Goal: Task Accomplishment & Management: Use online tool/utility

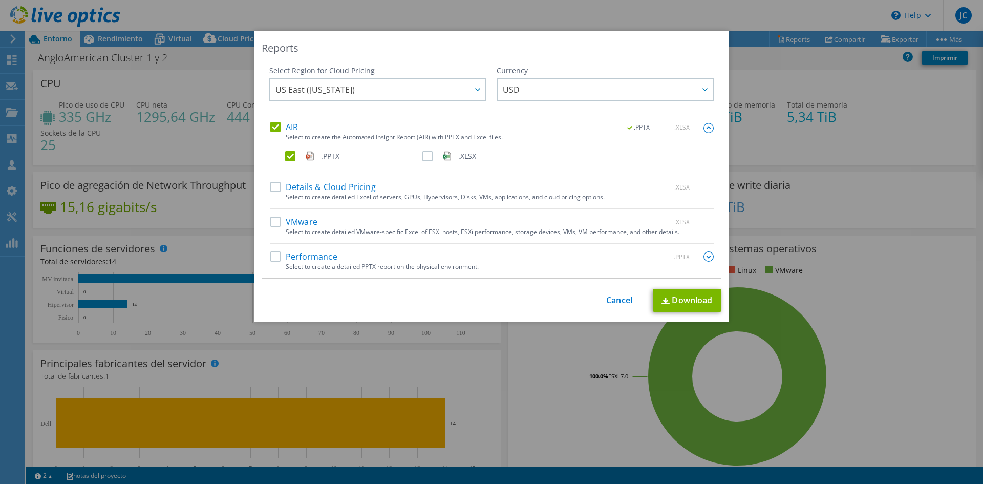
select select "USD"
click at [613, 299] on link "Cancel" at bounding box center [619, 300] width 26 height 10
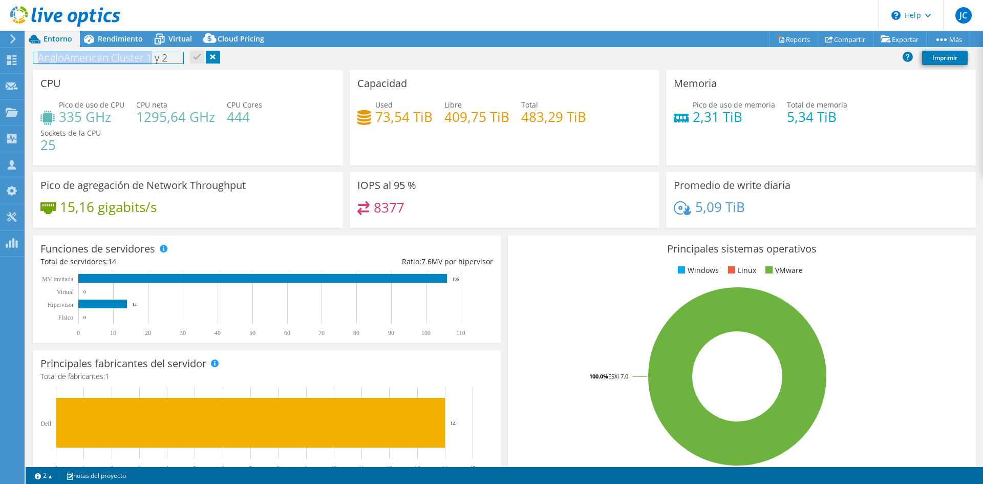
drag, startPoint x: 34, startPoint y: 58, endPoint x: 150, endPoint y: 56, distance: 116.2
click at [150, 56] on h1 "AngloAmerican Cluster 1 y 2" at bounding box center [108, 57] width 150 height 11
copy h1 "AngloAmerican Cluster 1"
click at [13, 56] on use at bounding box center [12, 60] width 10 height 10
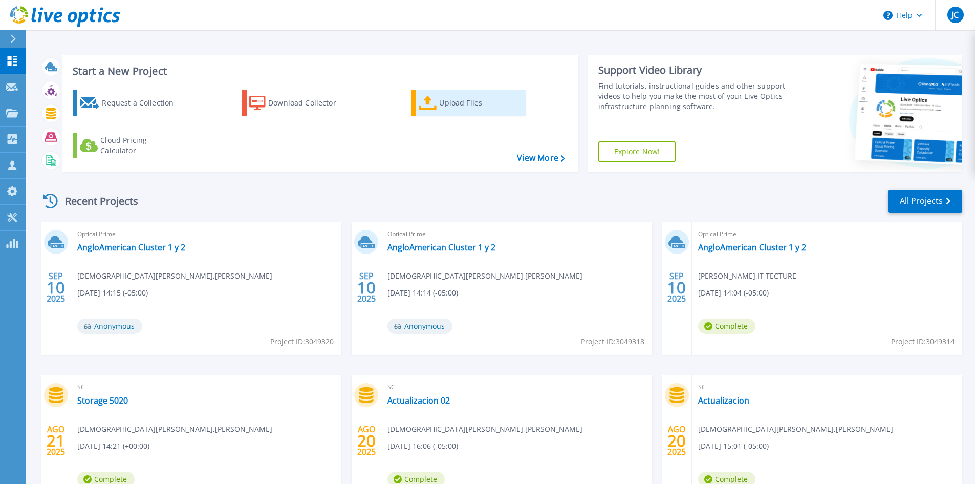
click at [432, 94] on link "Upload Files" at bounding box center [469, 103] width 114 height 26
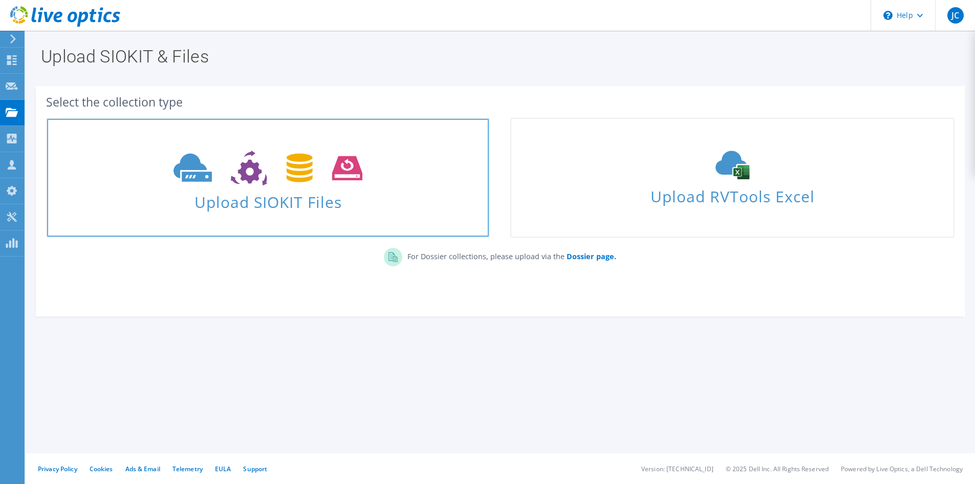
click at [287, 193] on span "Upload SIOKIT Files" at bounding box center [268, 199] width 442 height 22
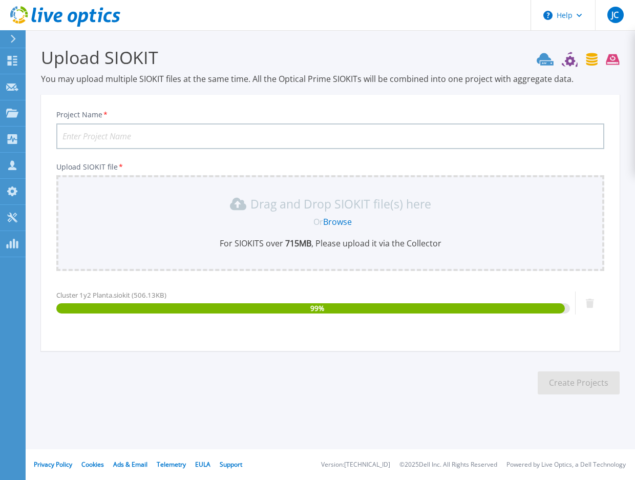
click at [143, 137] on input "Project Name *" at bounding box center [330, 136] width 548 height 26
paste input "AngloAmerican Cluster 1"
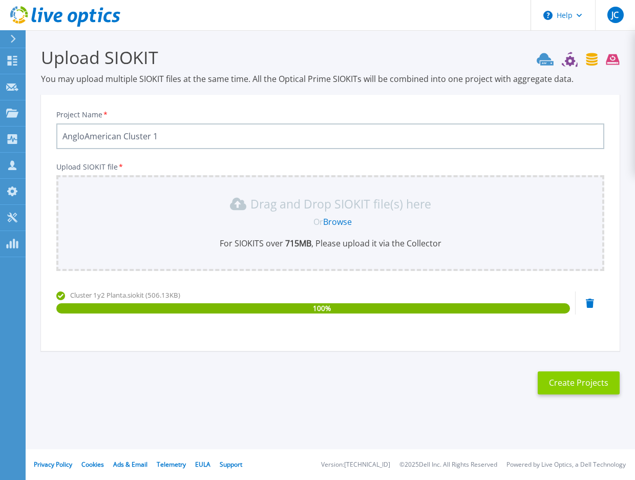
type input "AngloAmerican Cluster 1"
click at [549, 379] on button "Create Projects" at bounding box center [578, 382] width 82 height 23
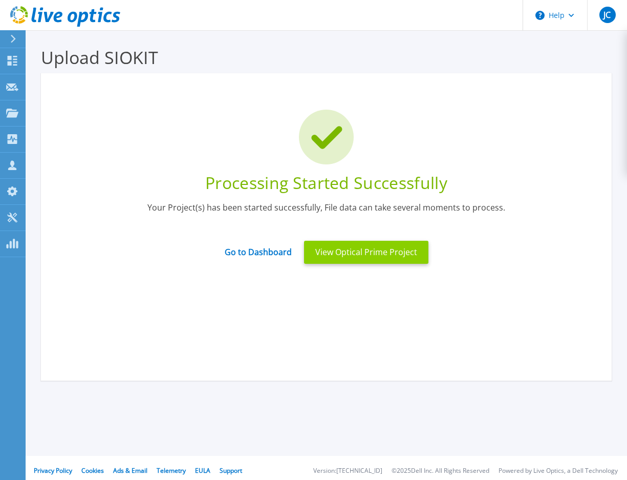
click at [357, 255] on button "View Optical Prime Project" at bounding box center [366, 252] width 124 height 23
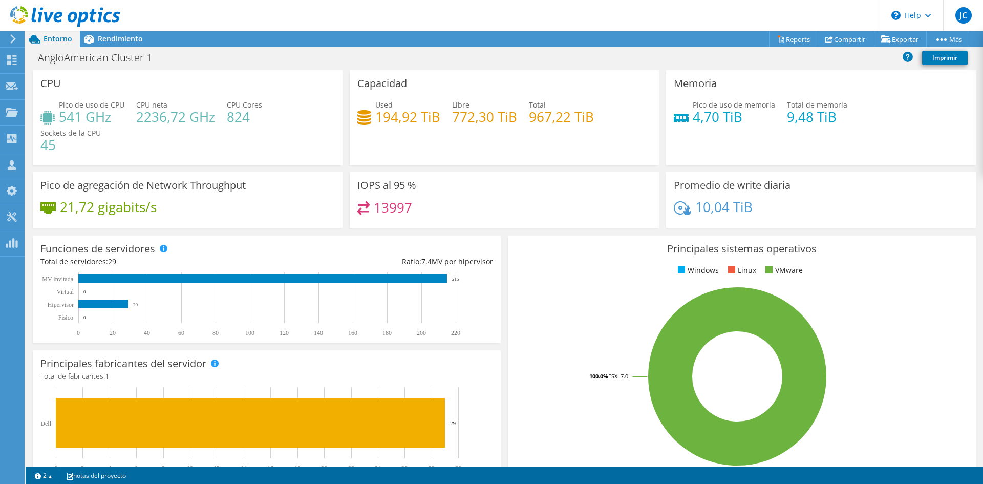
click at [95, 33] on div at bounding box center [60, 17] width 120 height 34
click at [105, 43] on span "Rendimiento" at bounding box center [120, 39] width 45 height 10
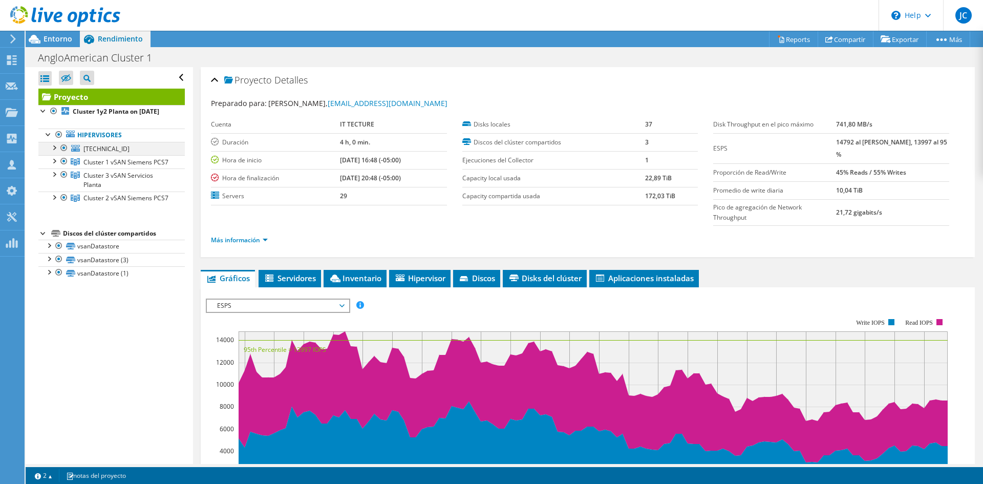
click at [63, 154] on div at bounding box center [64, 148] width 10 height 12
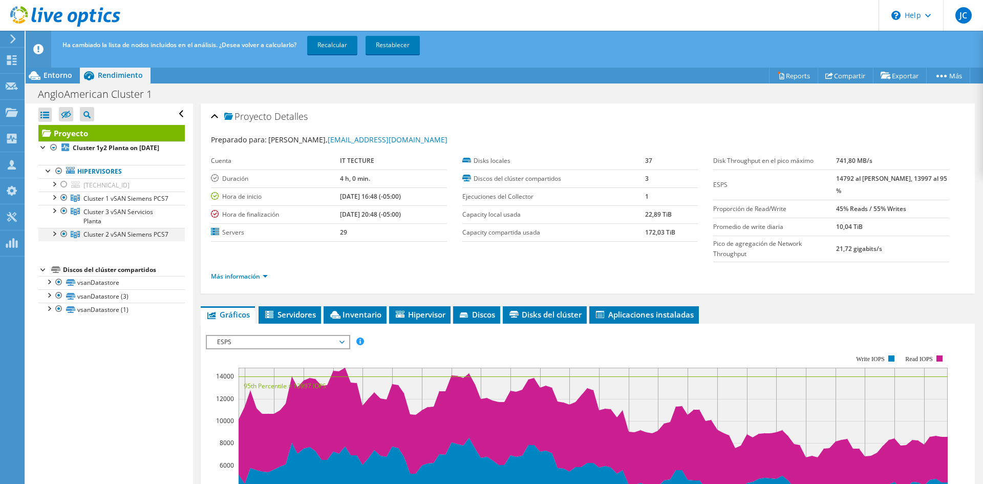
click at [53, 238] on div at bounding box center [54, 233] width 10 height 10
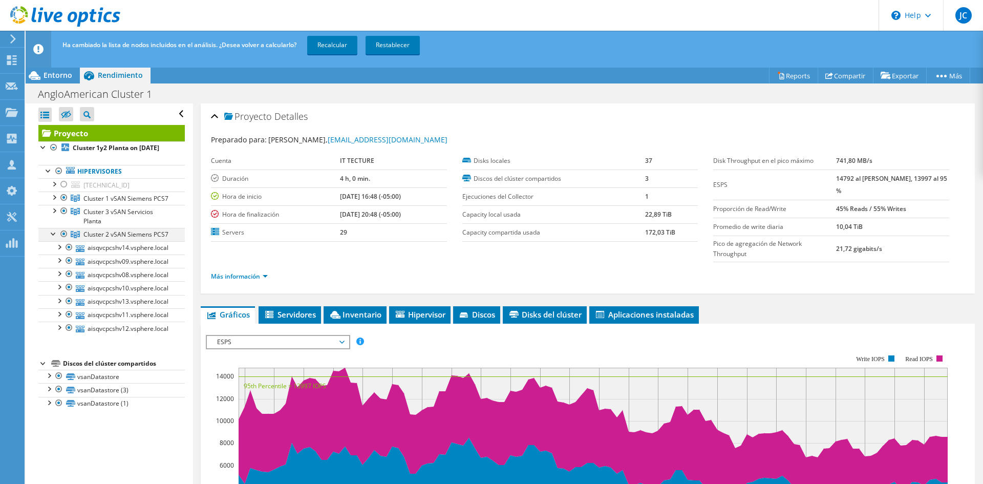
click at [63, 240] on div at bounding box center [64, 234] width 10 height 12
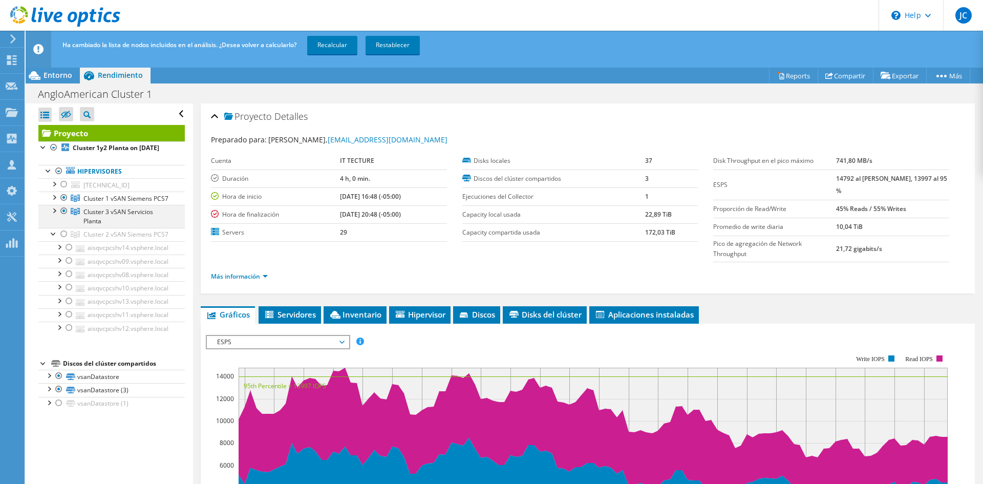
click at [55, 215] on div at bounding box center [54, 210] width 10 height 10
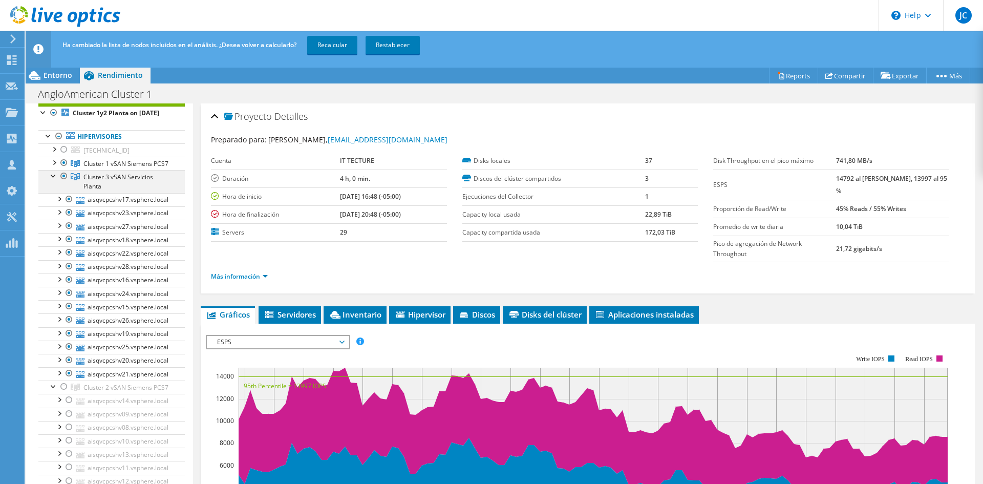
scroll to position [51, 0]
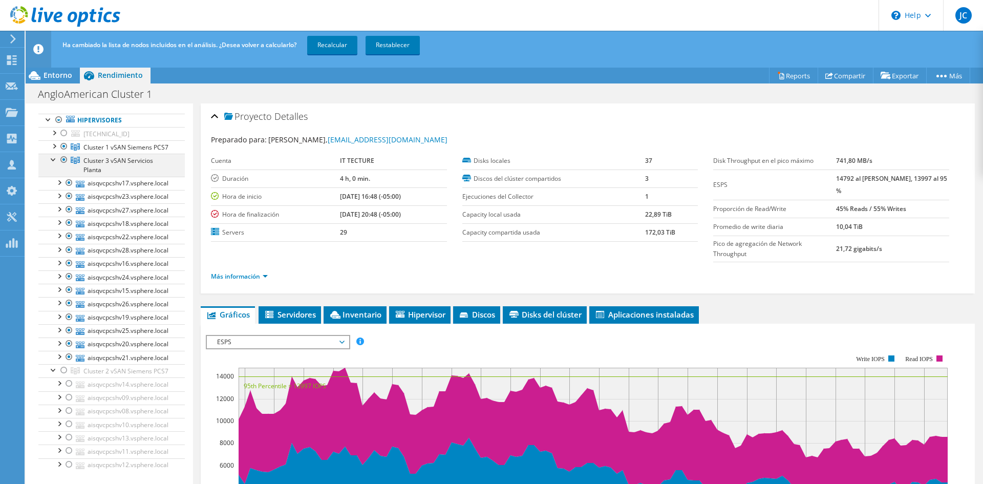
click at [63, 166] on div at bounding box center [64, 160] width 10 height 12
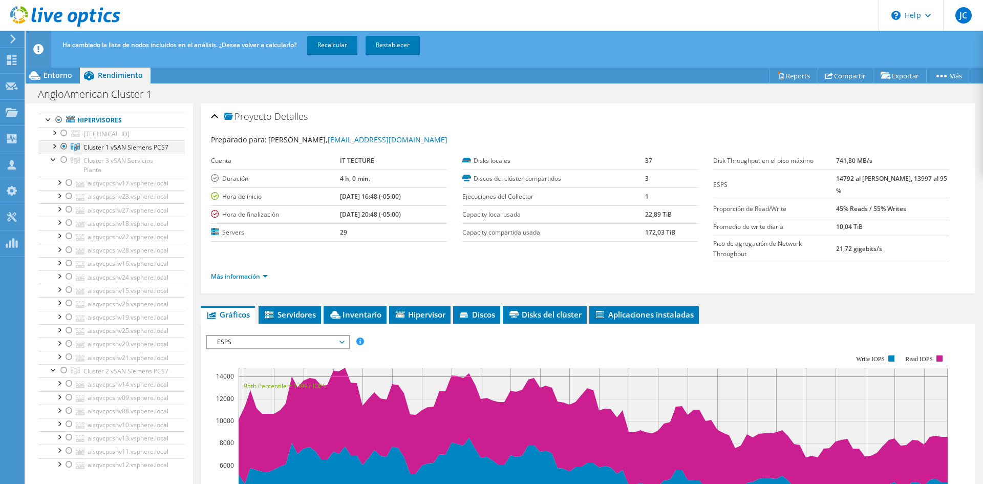
click at [53, 150] on div at bounding box center [54, 145] width 10 height 10
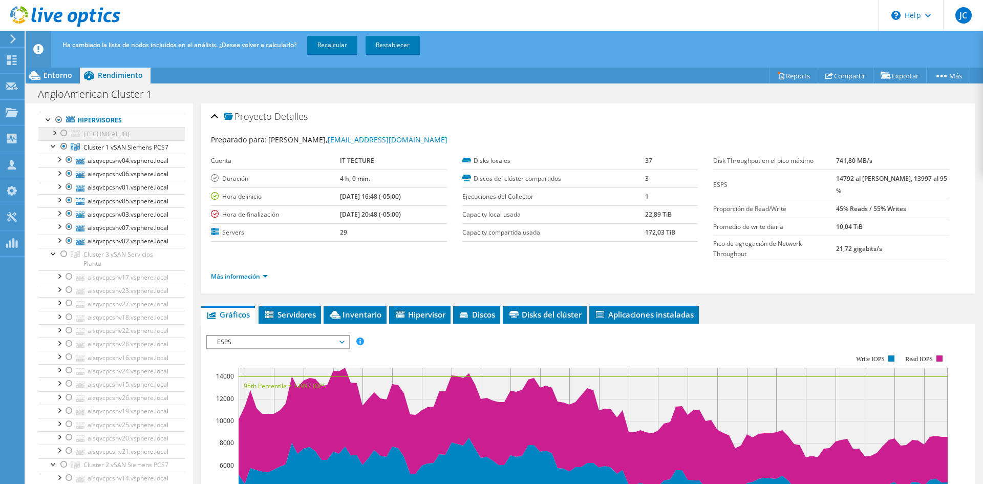
scroll to position [0, 0]
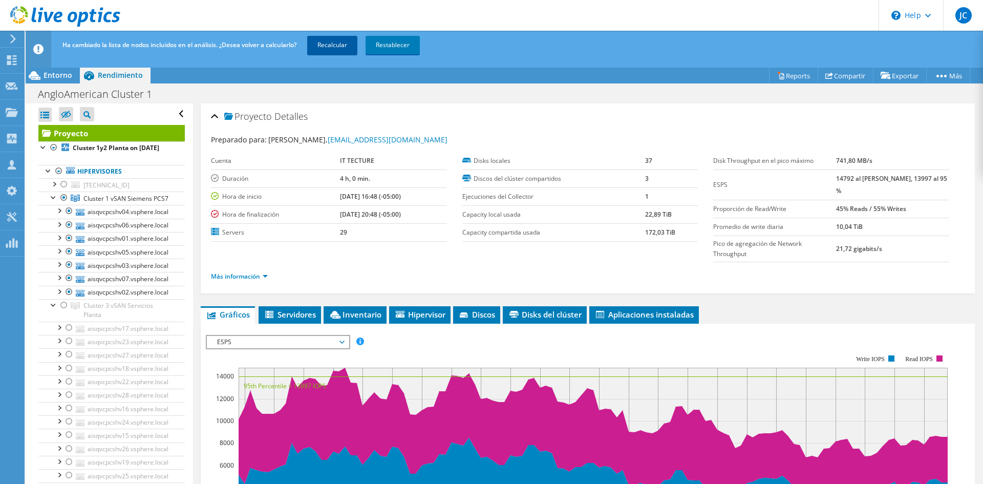
click at [316, 47] on link "Recalcular" at bounding box center [332, 45] width 50 height 18
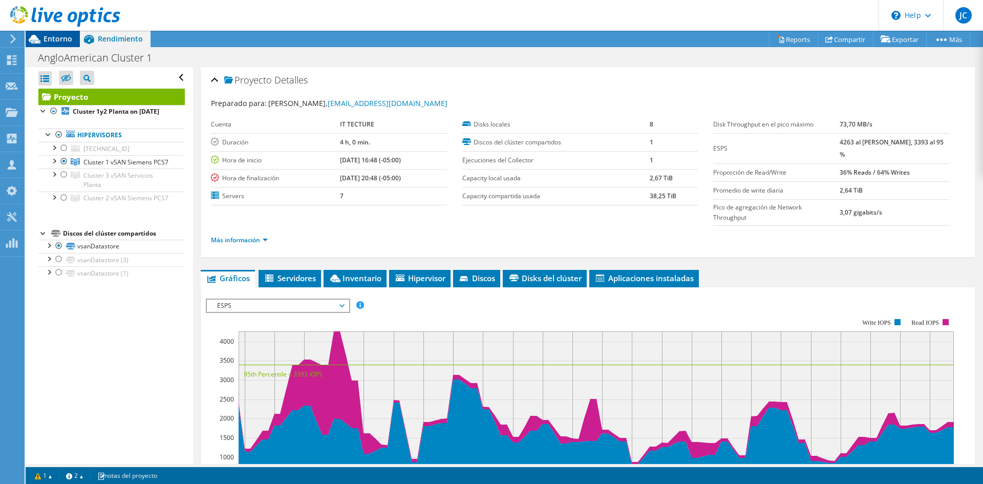
click at [71, 40] on span "Entorno" at bounding box center [58, 39] width 29 height 10
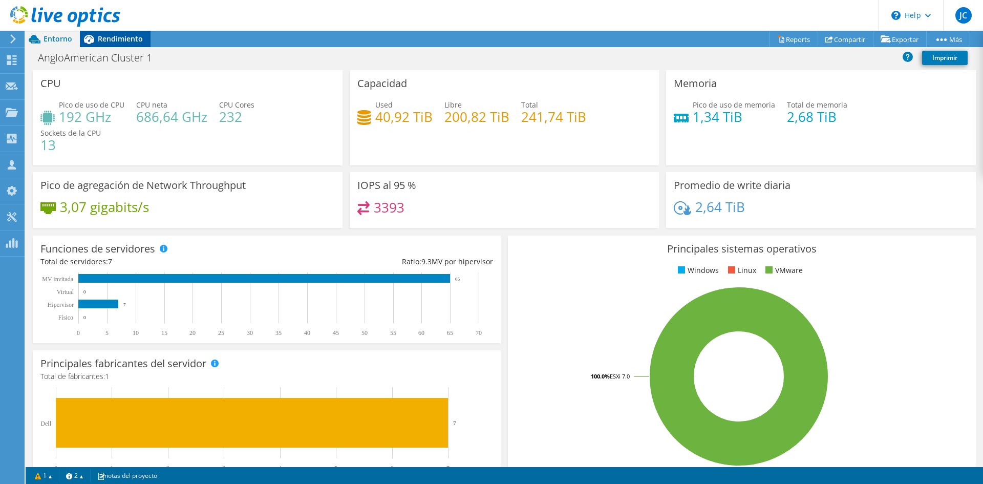
click at [96, 40] on icon at bounding box center [89, 39] width 18 height 18
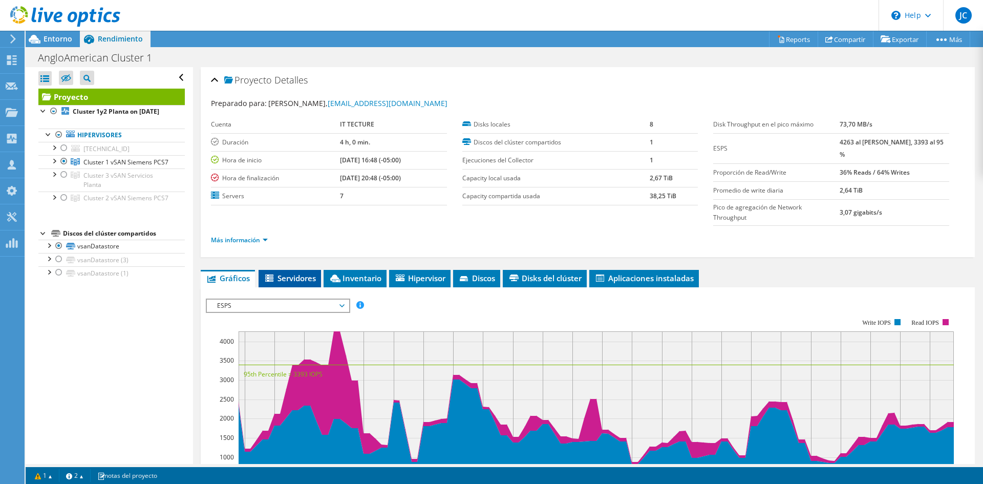
click at [272, 273] on span "Servidores" at bounding box center [290, 278] width 52 height 10
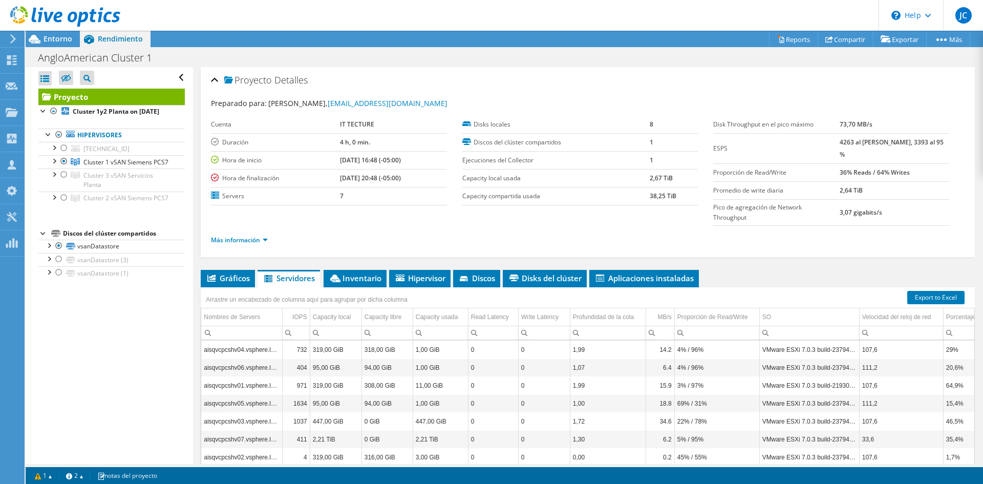
scroll to position [59, 0]
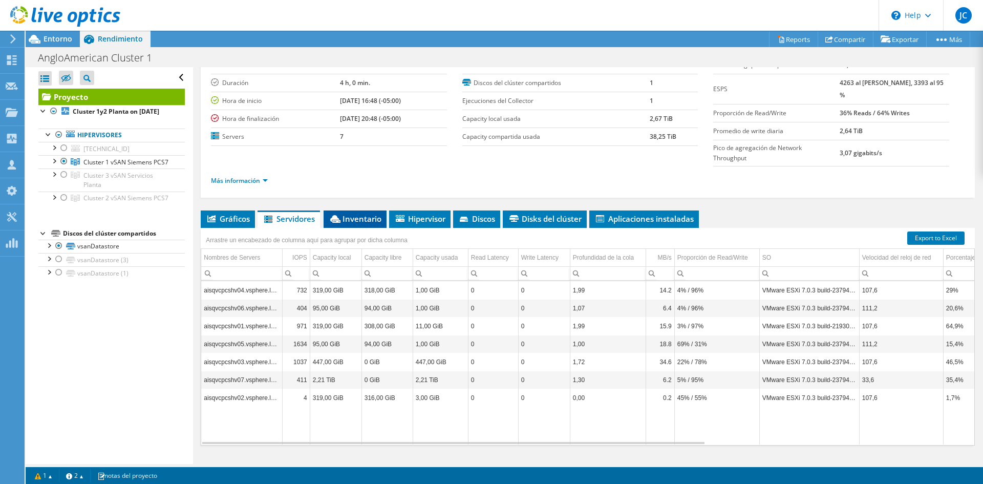
click at [339, 215] on icon at bounding box center [335, 219] width 10 height 8
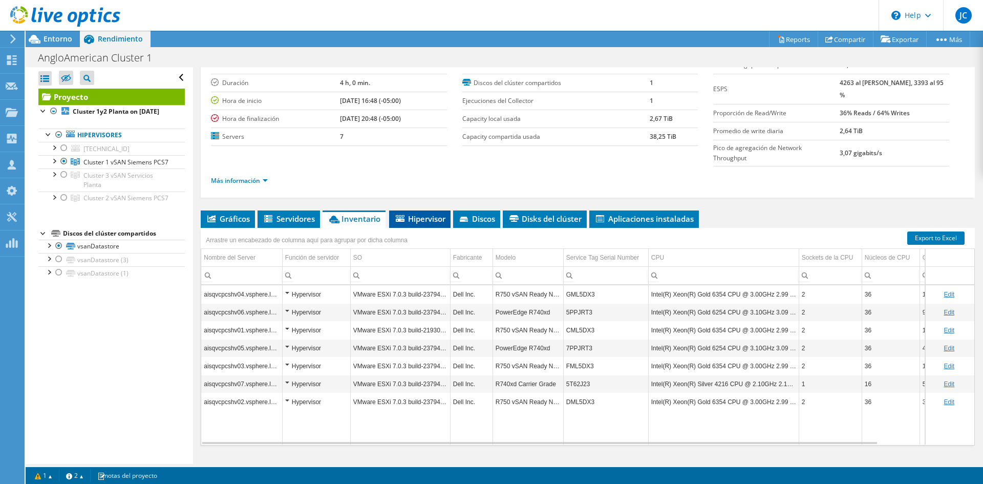
click at [405, 213] on span "Hipervisor" at bounding box center [419, 218] width 51 height 10
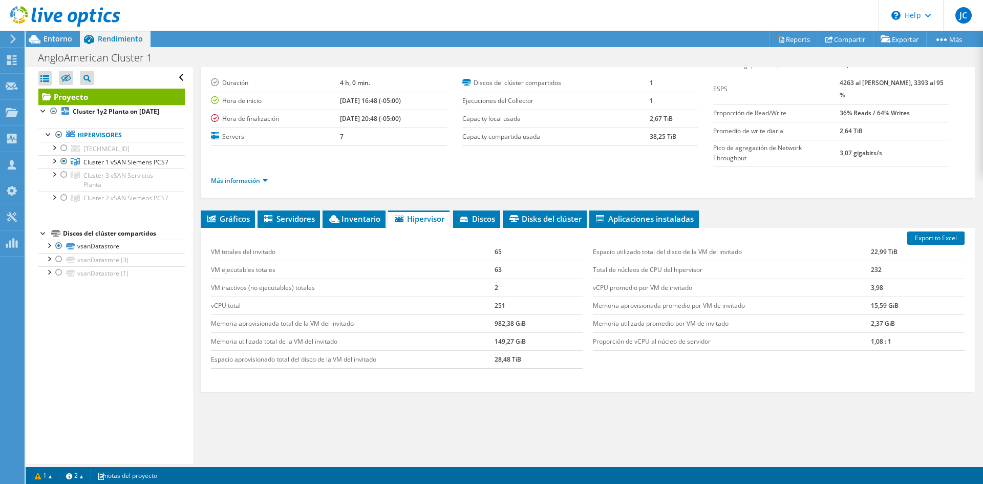
scroll to position [0, 0]
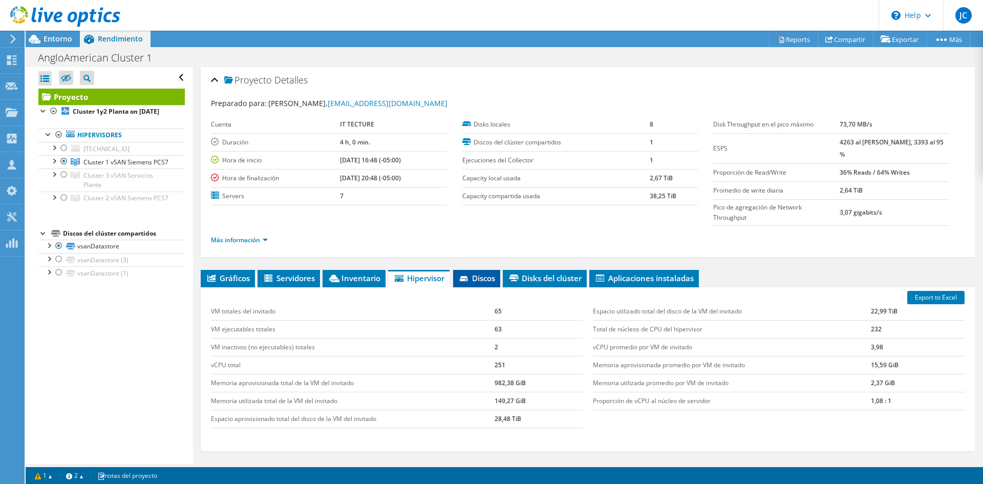
click at [466, 276] on icon at bounding box center [465, 279] width 10 height 7
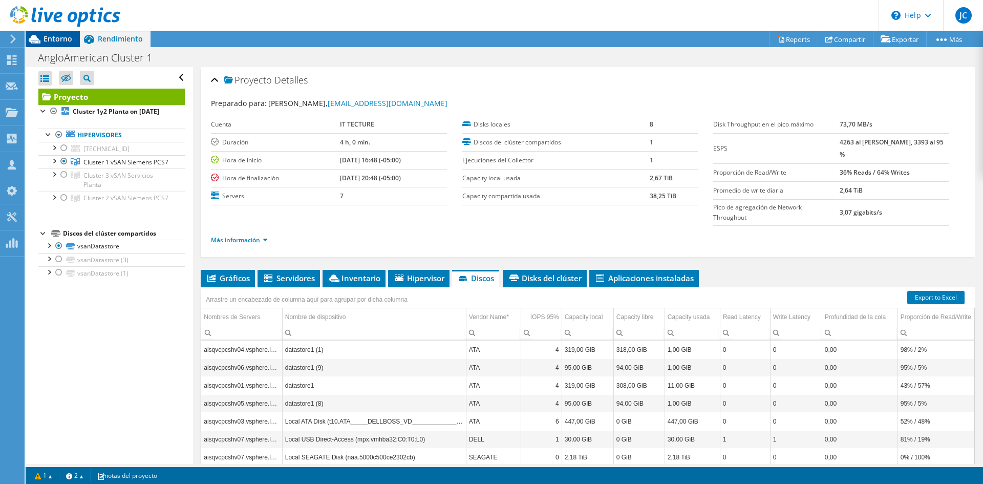
click at [51, 39] on span "Entorno" at bounding box center [58, 39] width 29 height 10
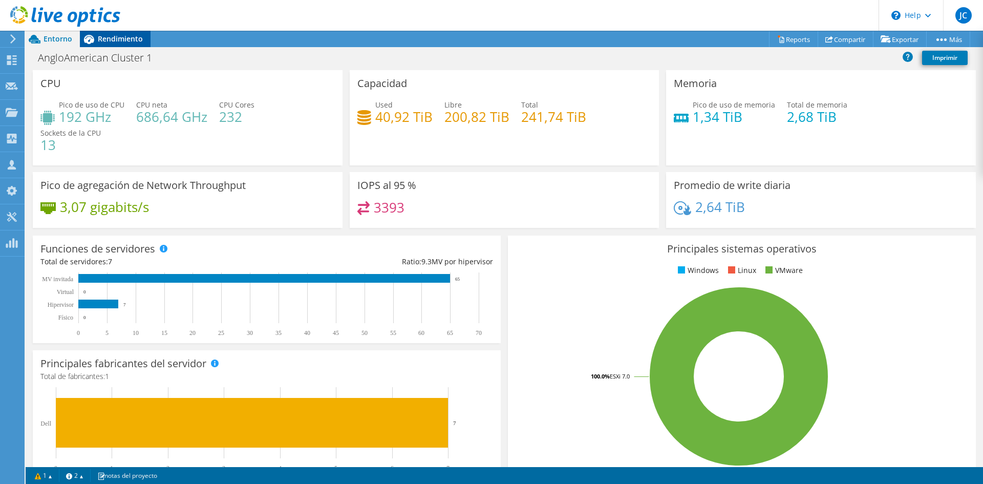
click at [124, 40] on span "Rendimiento" at bounding box center [120, 39] width 45 height 10
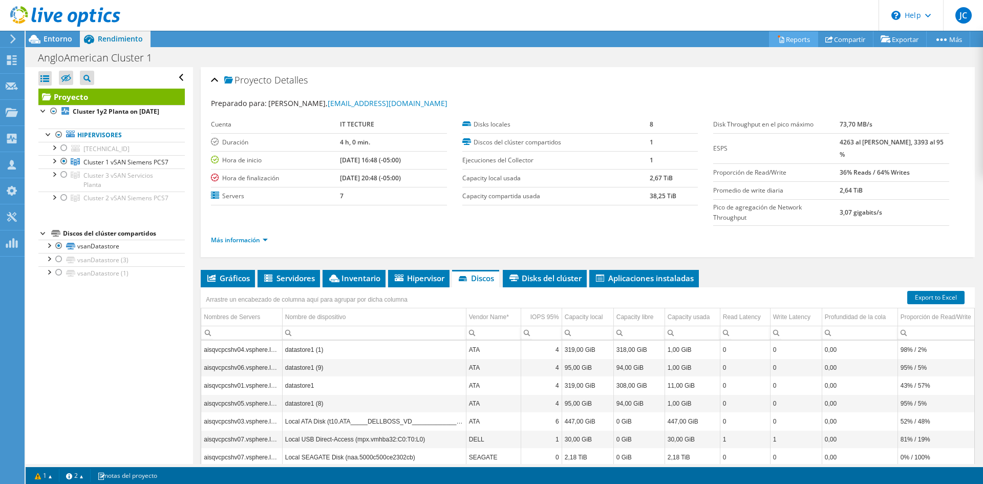
click at [634, 41] on link "Reports" at bounding box center [793, 39] width 49 height 16
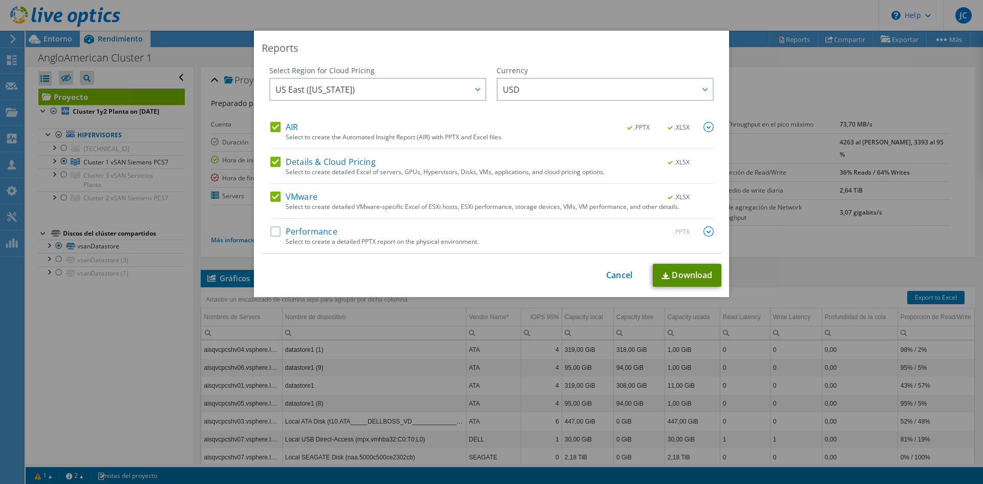
click at [634, 272] on link "Download" at bounding box center [687, 275] width 69 height 23
click at [623, 273] on link "Cancel" at bounding box center [619, 275] width 26 height 10
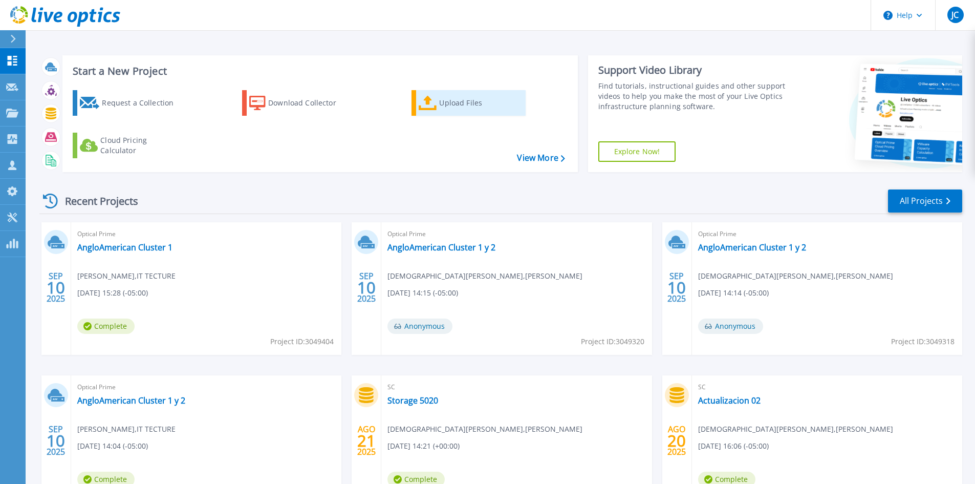
click at [437, 94] on link "Upload Files" at bounding box center [469, 103] width 114 height 26
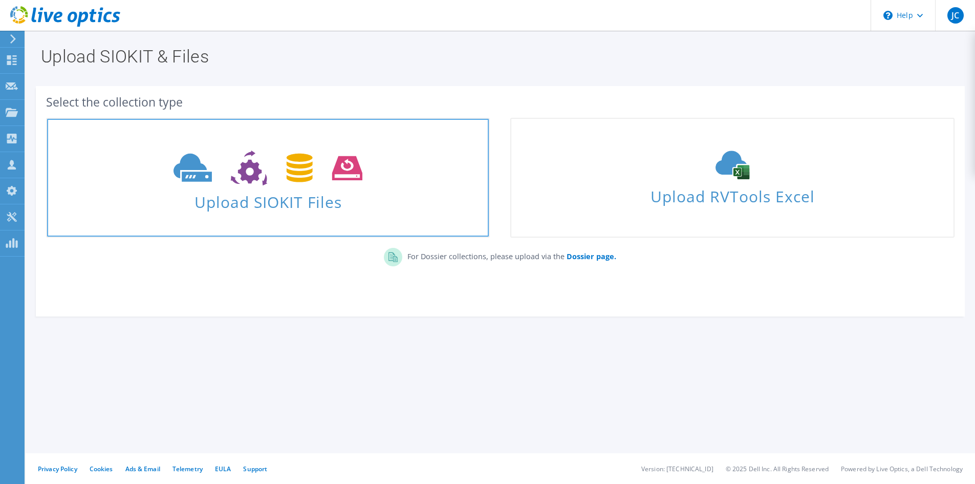
click at [333, 191] on span "Upload SIOKIT Files" at bounding box center [268, 199] width 442 height 22
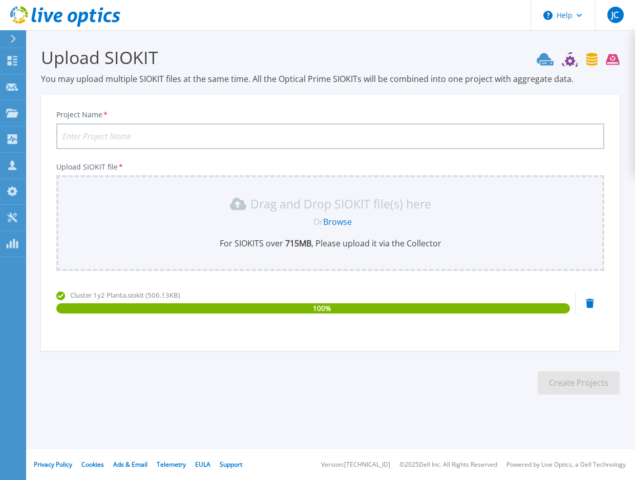
click at [153, 136] on input "Project Name *" at bounding box center [330, 136] width 548 height 26
paste input "AngloAmerican Cluster 1"
type input "AngloAmerican Cluster 2"
click at [573, 381] on button "Create Projects" at bounding box center [578, 382] width 82 height 23
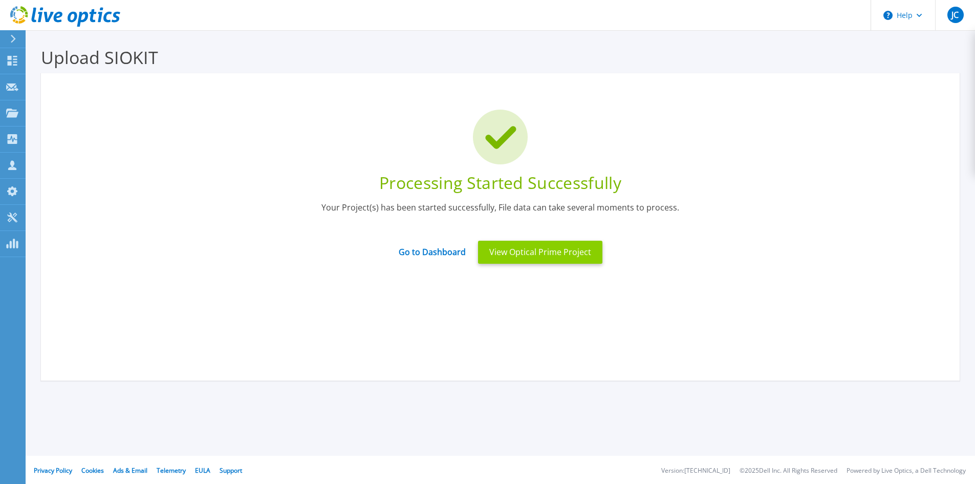
click at [504, 251] on button "View Optical Prime Project" at bounding box center [540, 252] width 124 height 23
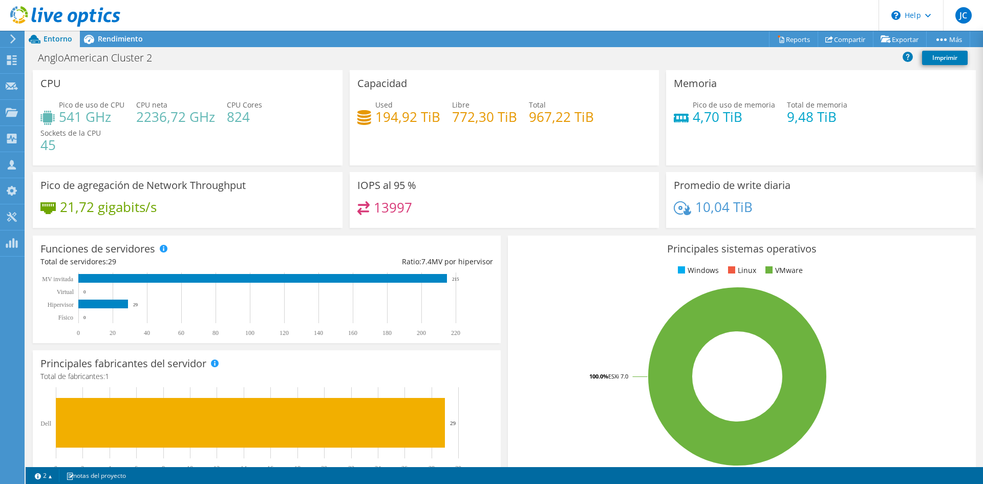
click at [100, 34] on div at bounding box center [60, 17] width 120 height 34
click at [104, 36] on span "Rendimiento" at bounding box center [120, 39] width 45 height 10
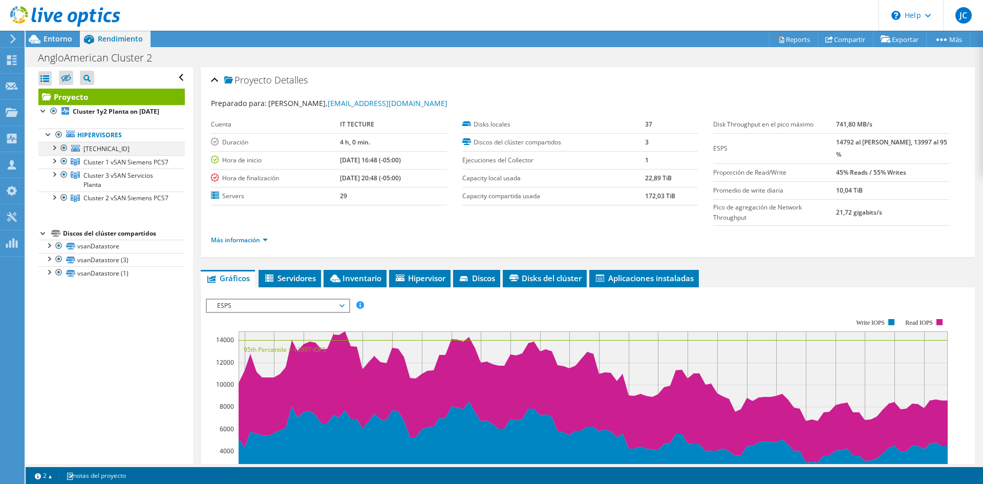
click at [63, 154] on div at bounding box center [64, 148] width 10 height 12
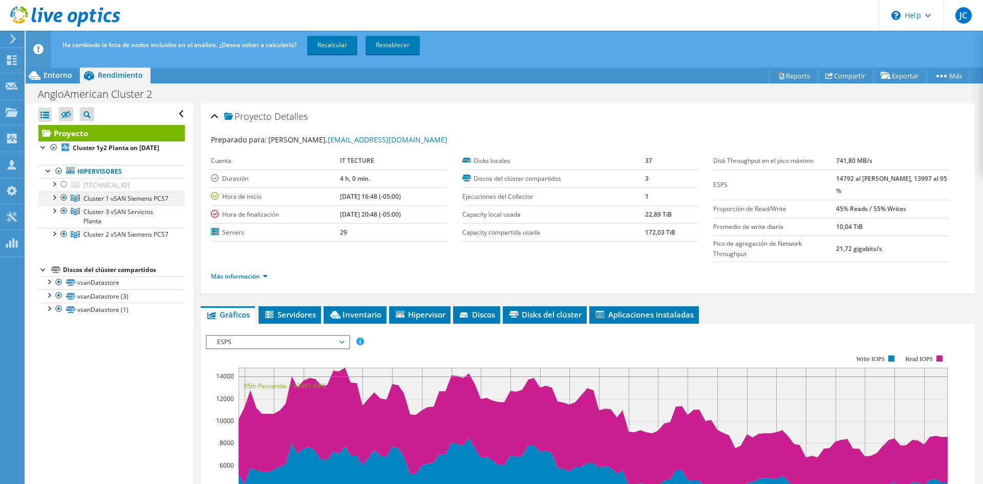
click at [65, 203] on div at bounding box center [64, 197] width 10 height 12
click at [61, 217] on div at bounding box center [64, 211] width 10 height 12
click at [338, 49] on link "Recalcular" at bounding box center [332, 45] width 50 height 18
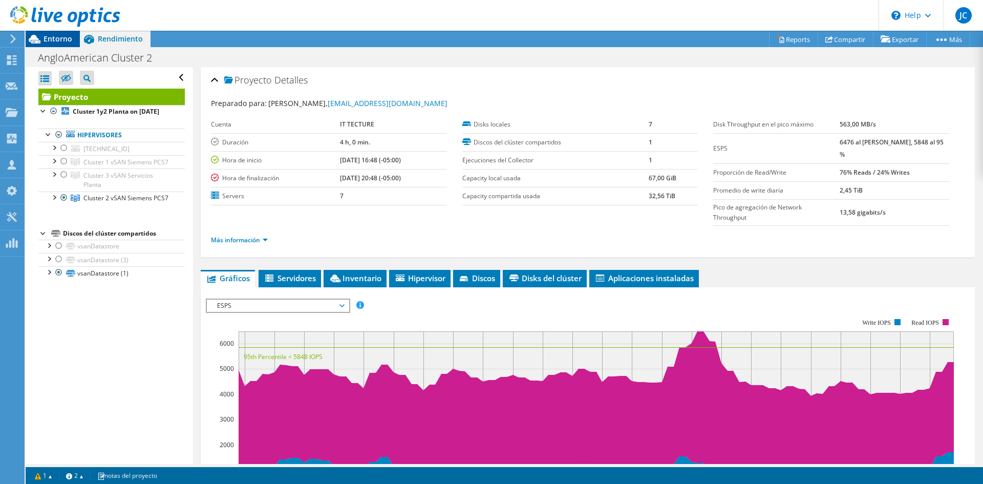
click at [64, 37] on span "Entorno" at bounding box center [58, 39] width 29 height 10
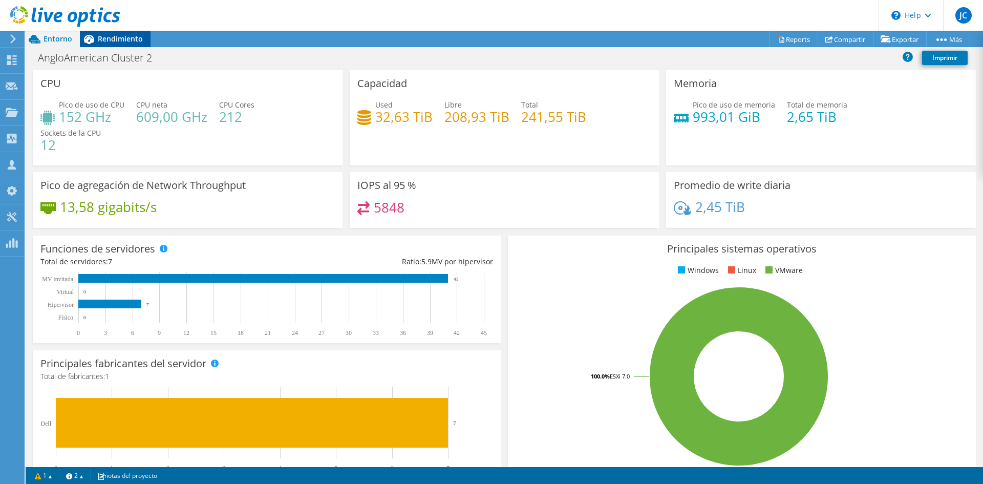
click at [119, 35] on span "Rendimiento" at bounding box center [120, 39] width 45 height 10
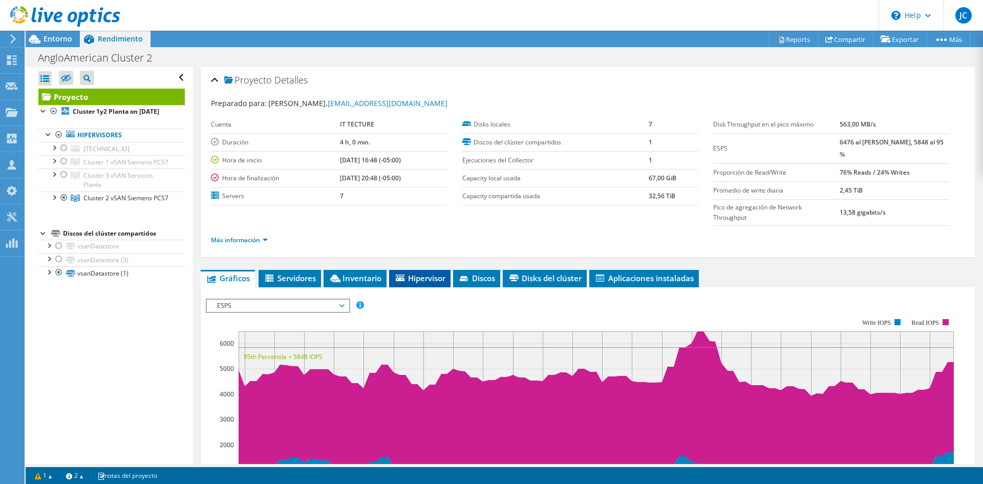
click at [426, 270] on li "Hipervisor" at bounding box center [419, 278] width 61 height 17
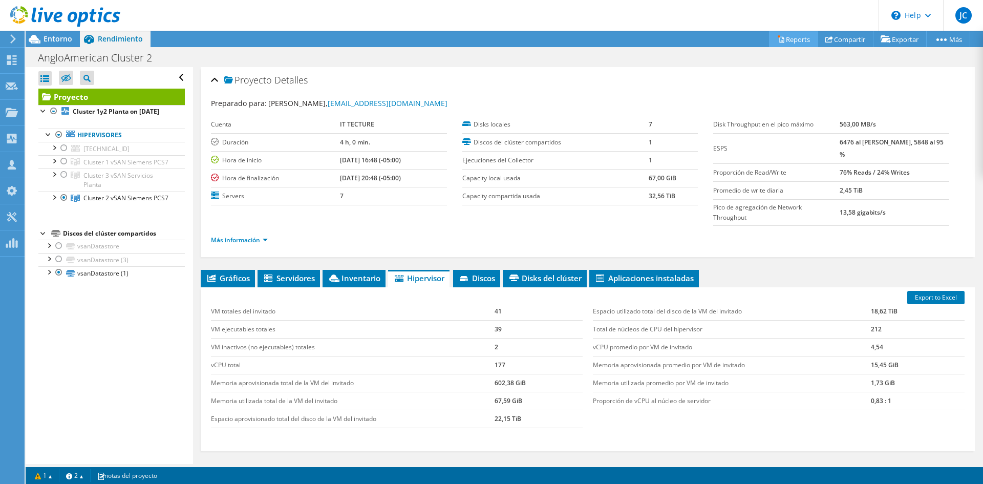
click at [782, 44] on link "Reports" at bounding box center [793, 39] width 49 height 16
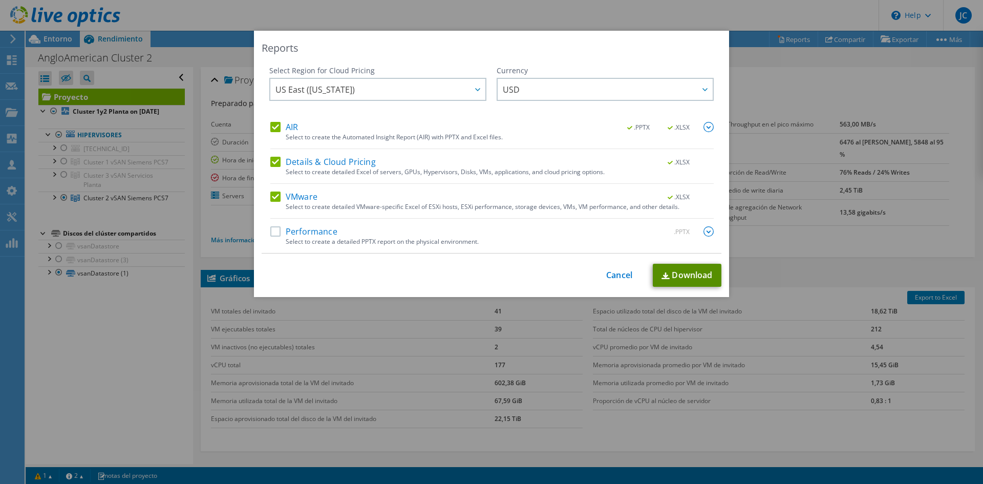
click at [666, 276] on link "Download" at bounding box center [687, 275] width 69 height 23
click at [611, 274] on link "Cancel" at bounding box center [619, 275] width 26 height 10
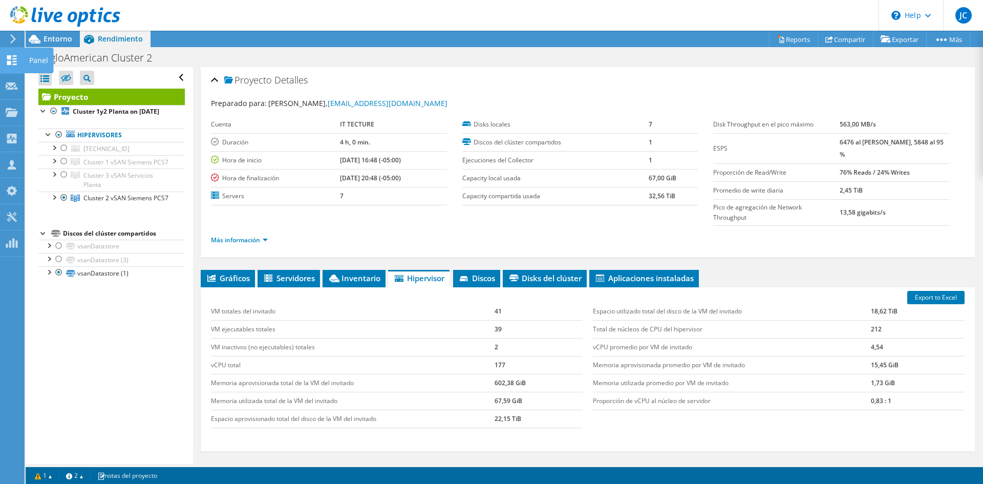
click at [15, 55] on icon at bounding box center [12, 60] width 12 height 10
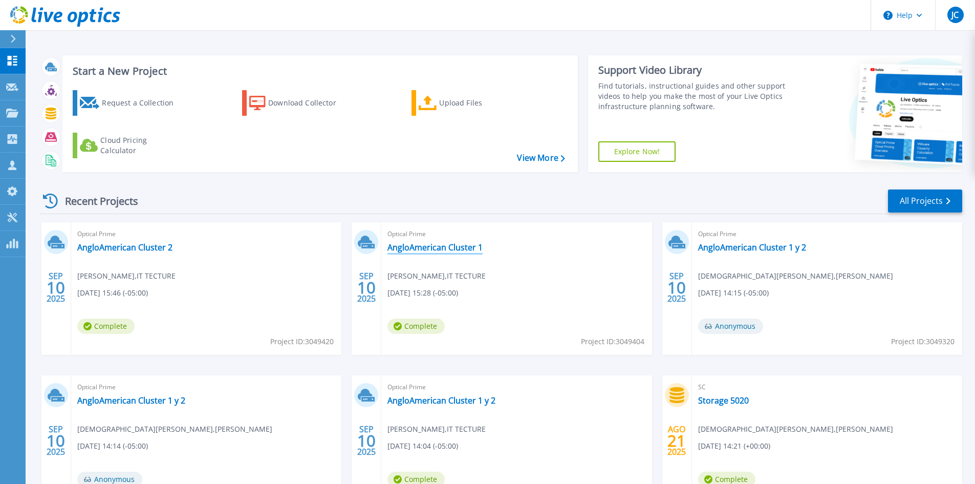
click at [410, 245] on link "AngloAmerican Cluster 1" at bounding box center [434, 247] width 95 height 10
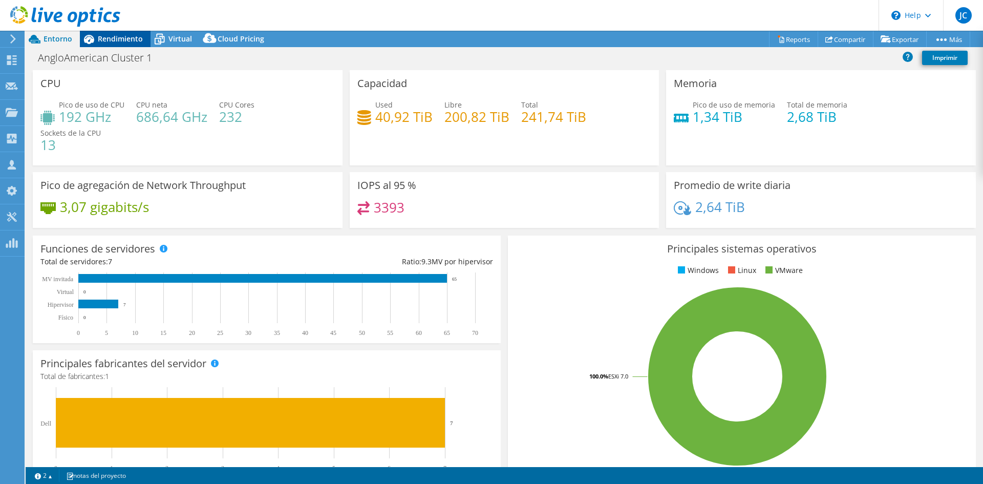
click at [124, 44] on div "Rendimiento" at bounding box center [115, 39] width 71 height 16
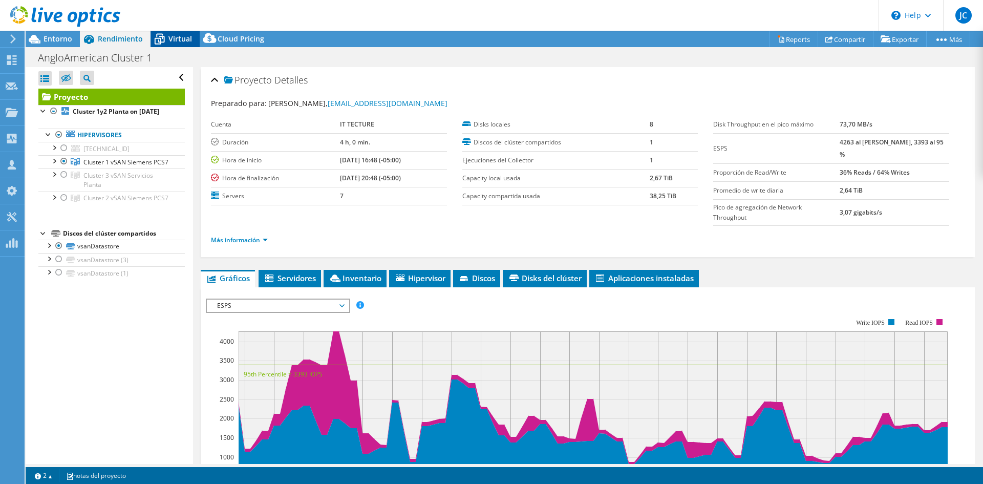
click at [178, 33] on div "Virtual" at bounding box center [174, 39] width 49 height 16
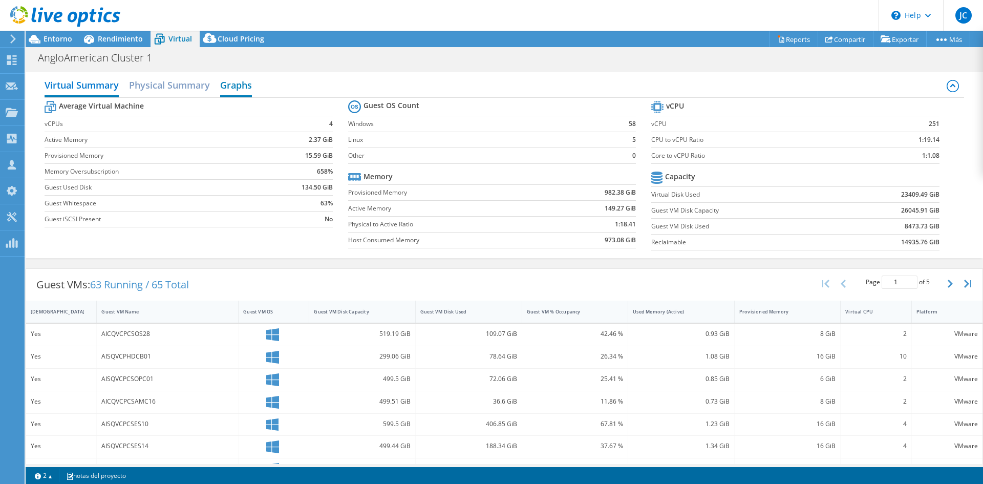
click at [228, 79] on h2 "Graphs" at bounding box center [236, 86] width 32 height 23
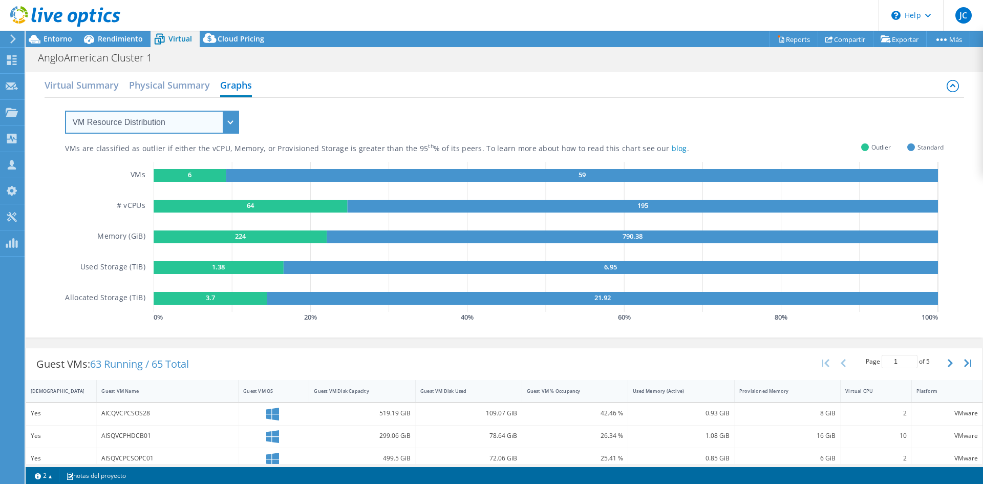
click at [210, 122] on select "VM Resource Distribution Provisioning Contrast Over Provisioning" at bounding box center [152, 122] width 174 height 23
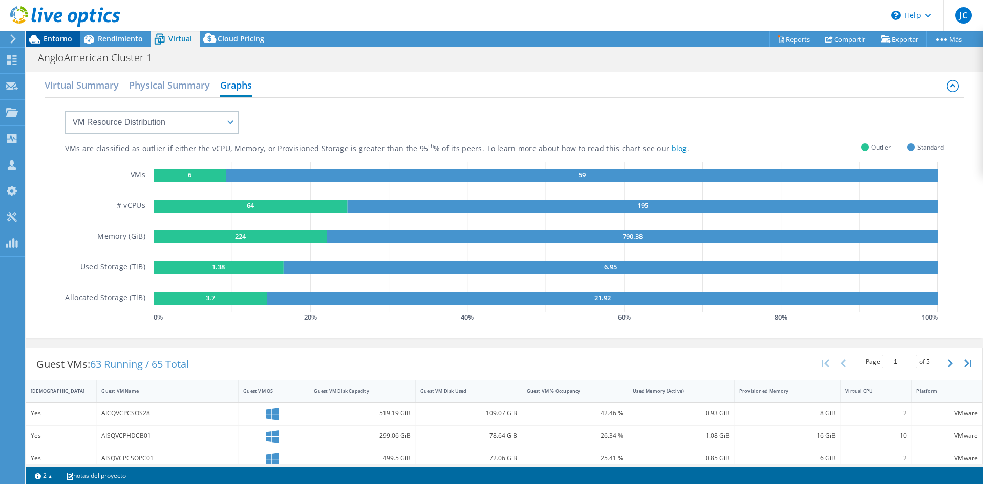
click at [52, 38] on span "Entorno" at bounding box center [58, 39] width 29 height 10
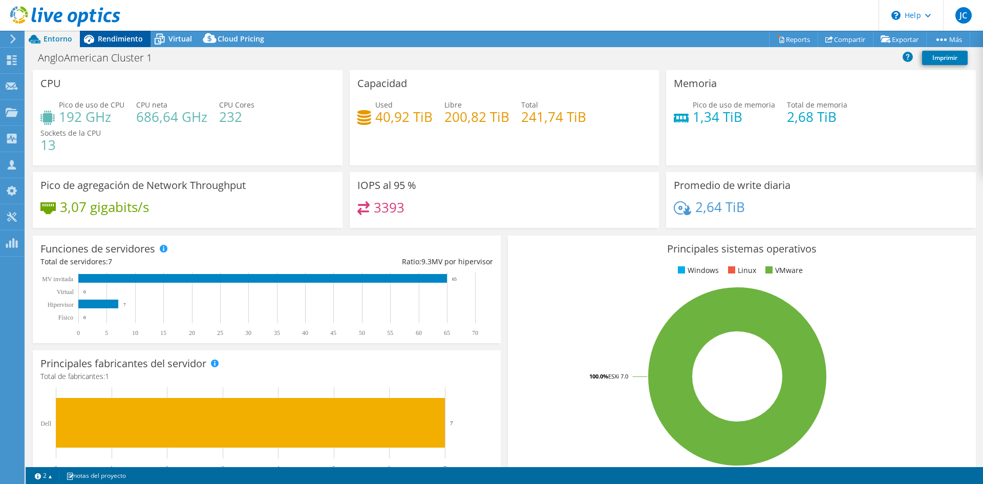
click at [101, 34] on span "Rendimiento" at bounding box center [120, 39] width 45 height 10
